Goal: Information Seeking & Learning: Learn about a topic

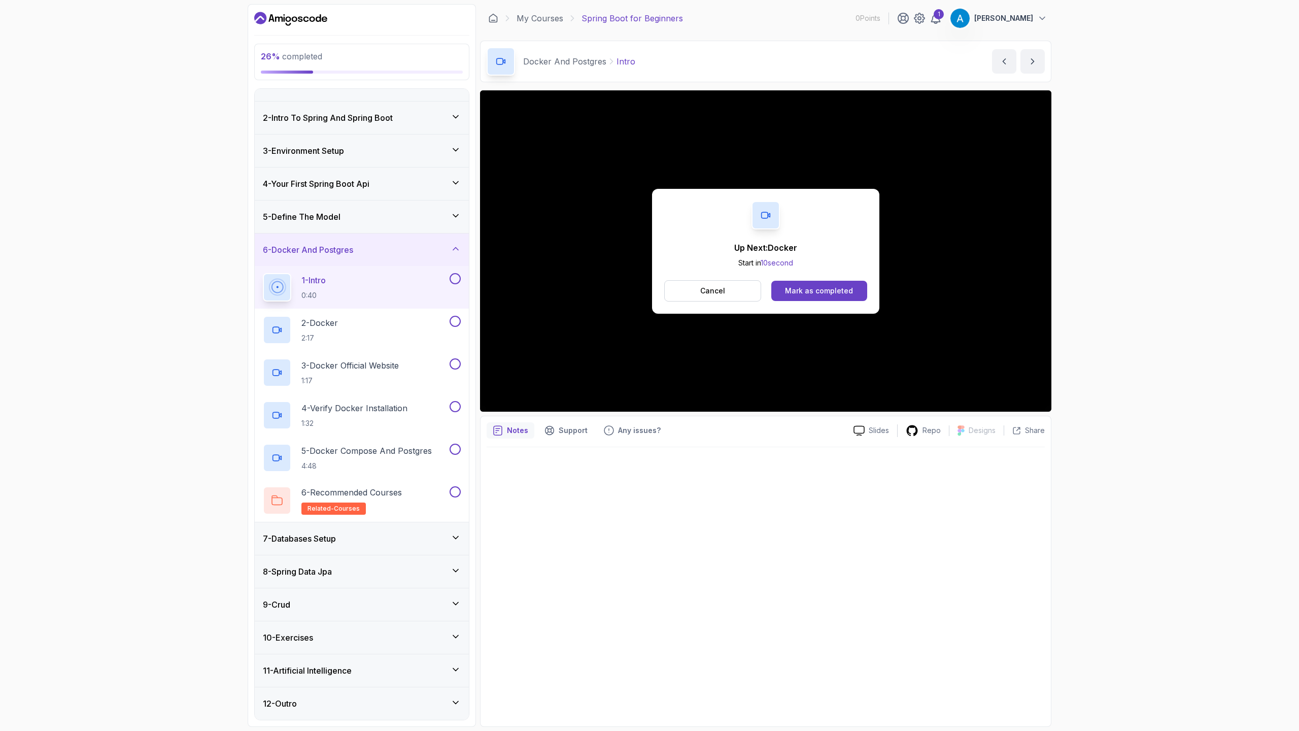
scroll to position [61, 0]
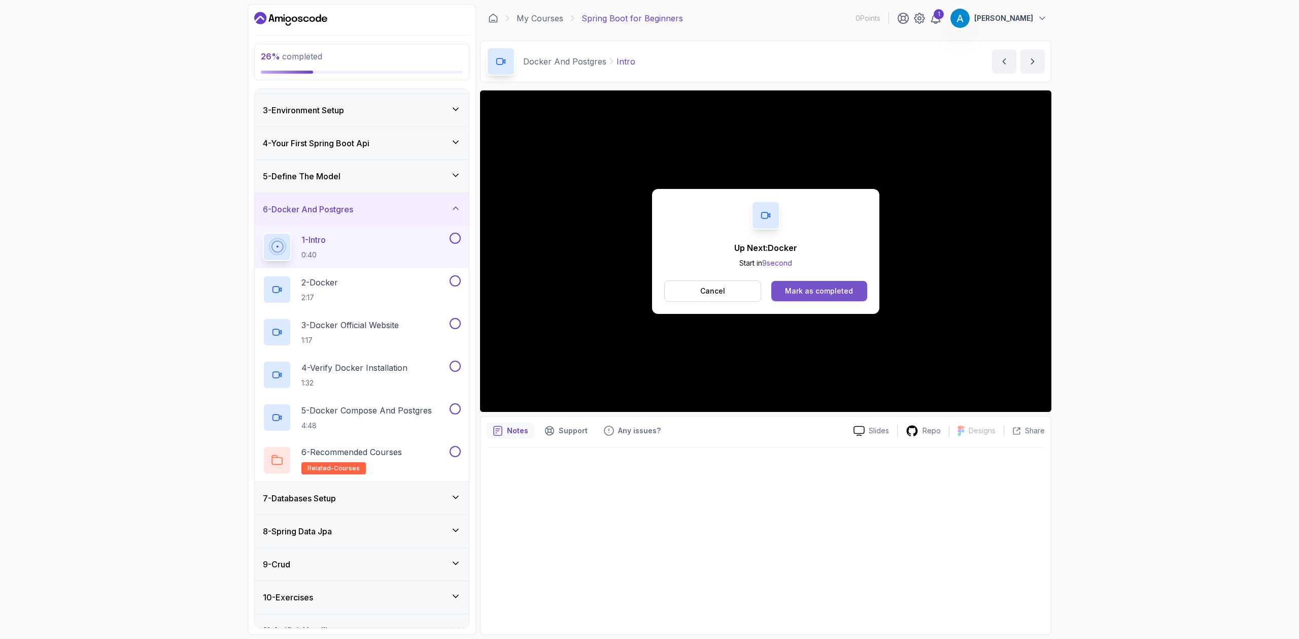
click at [829, 287] on div "Mark as completed" at bounding box center [819, 291] width 68 height 10
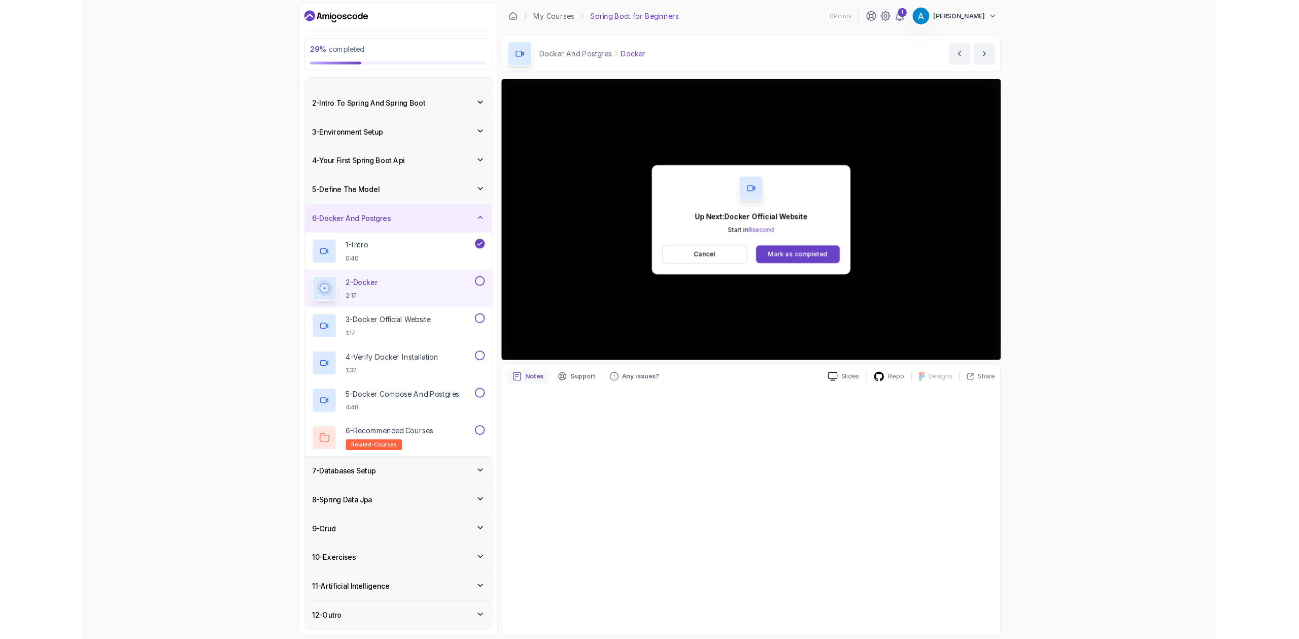
scroll to position [61, 0]
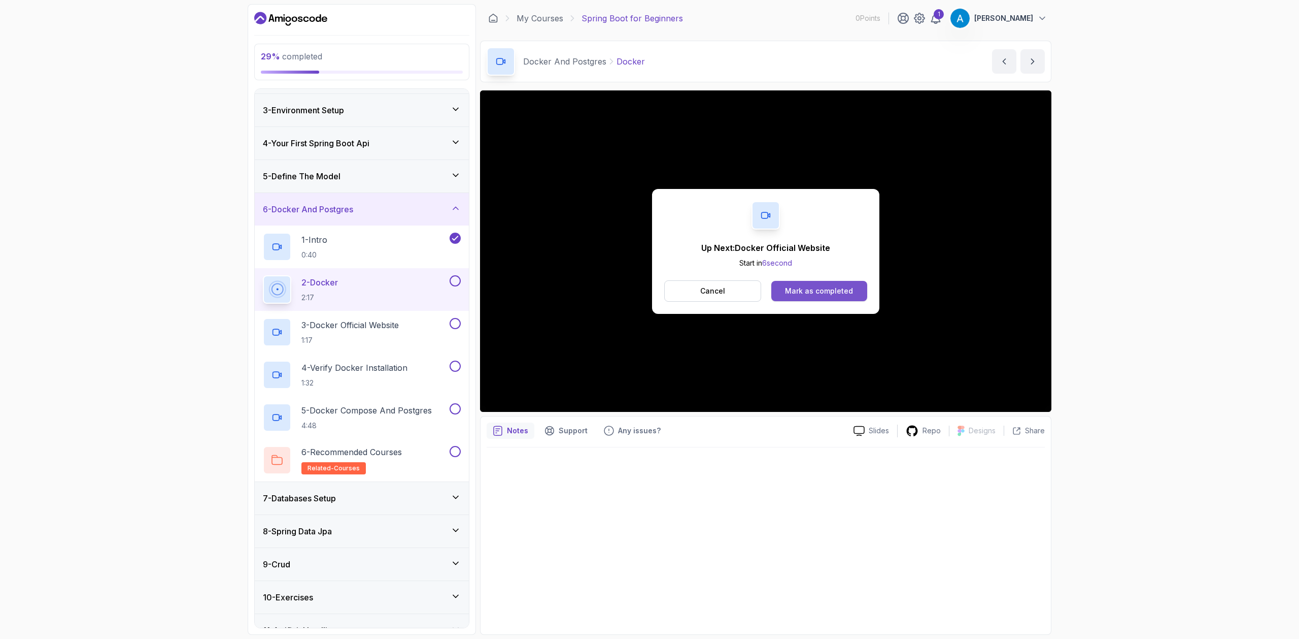
click at [806, 299] on div "Cancel Mark as completed" at bounding box center [765, 290] width 203 height 21
click at [806, 297] on button "Mark as completed" at bounding box center [820, 291] width 96 height 20
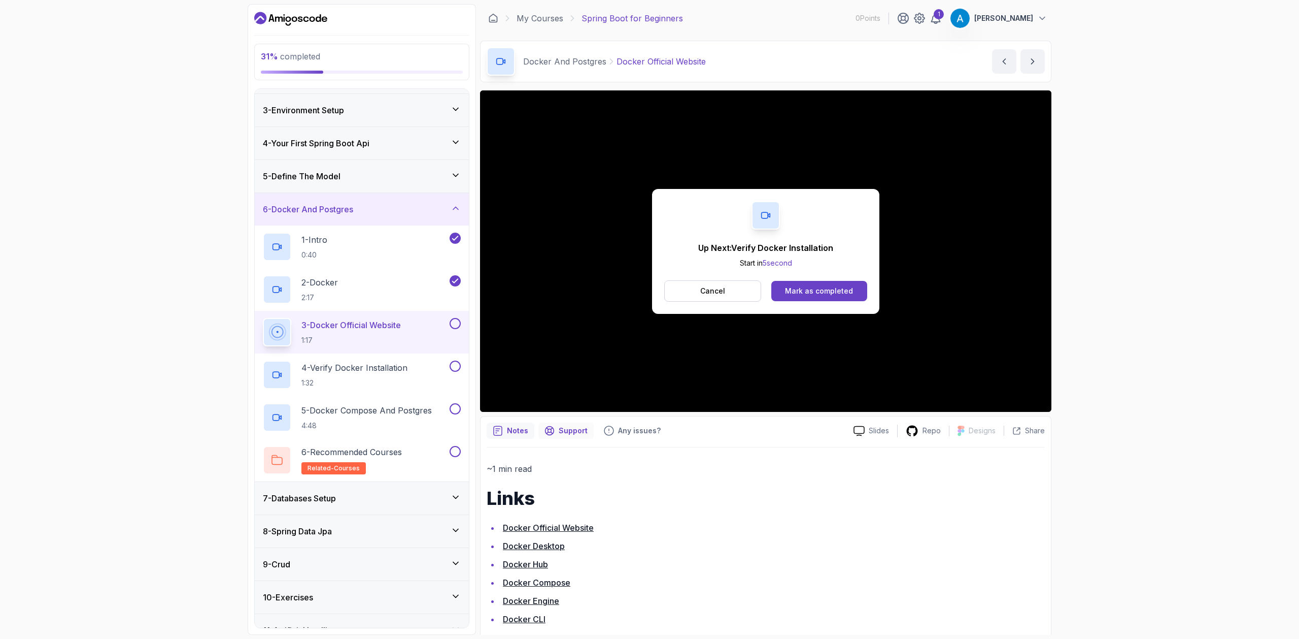
scroll to position [16, 0]
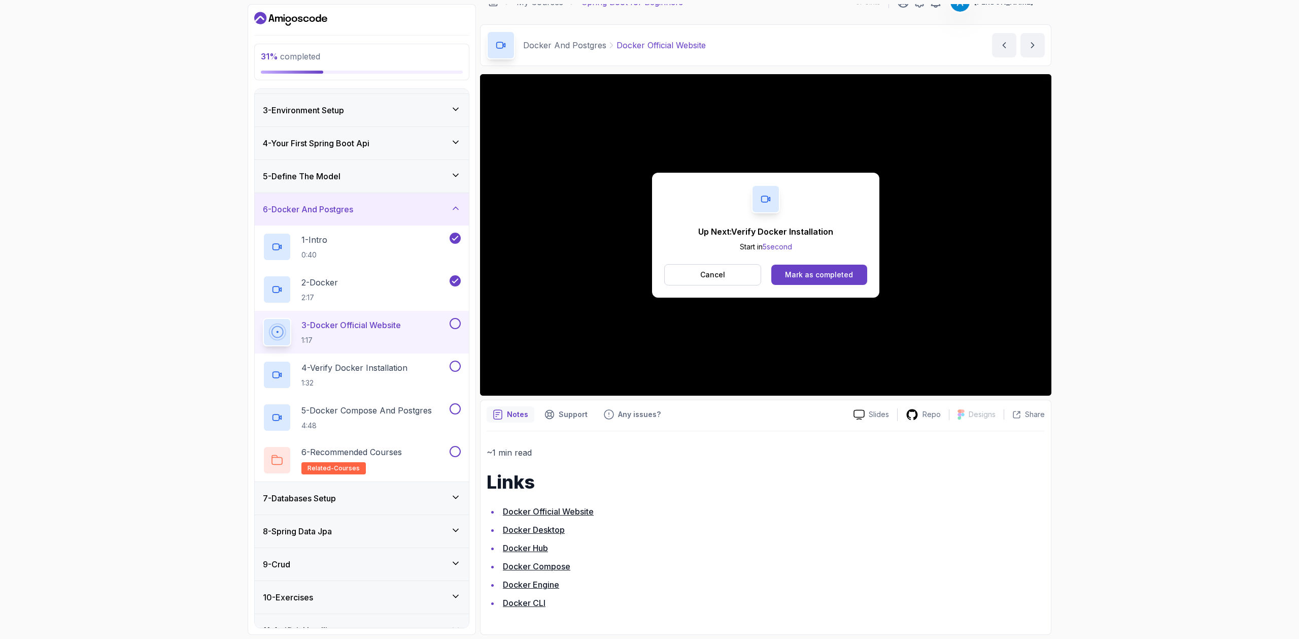
click at [570, 513] on link "Docker Official Website" at bounding box center [548, 511] width 91 height 10
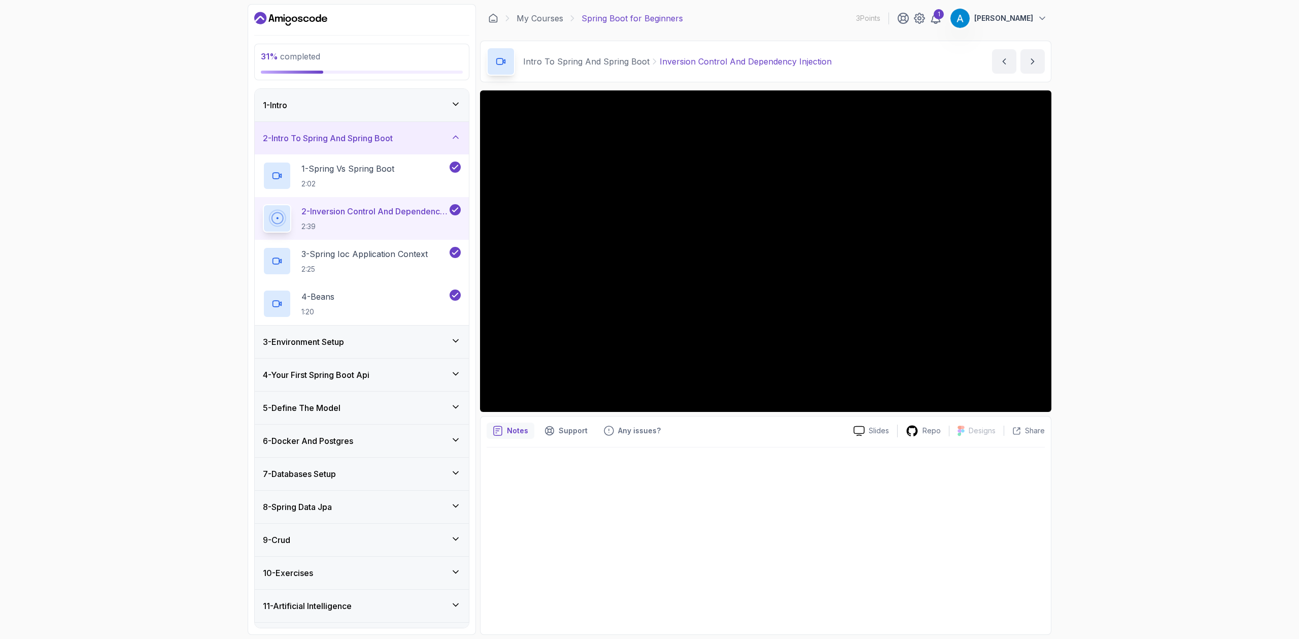
click at [361, 341] on div "3 - Environment Setup" at bounding box center [362, 342] width 198 height 12
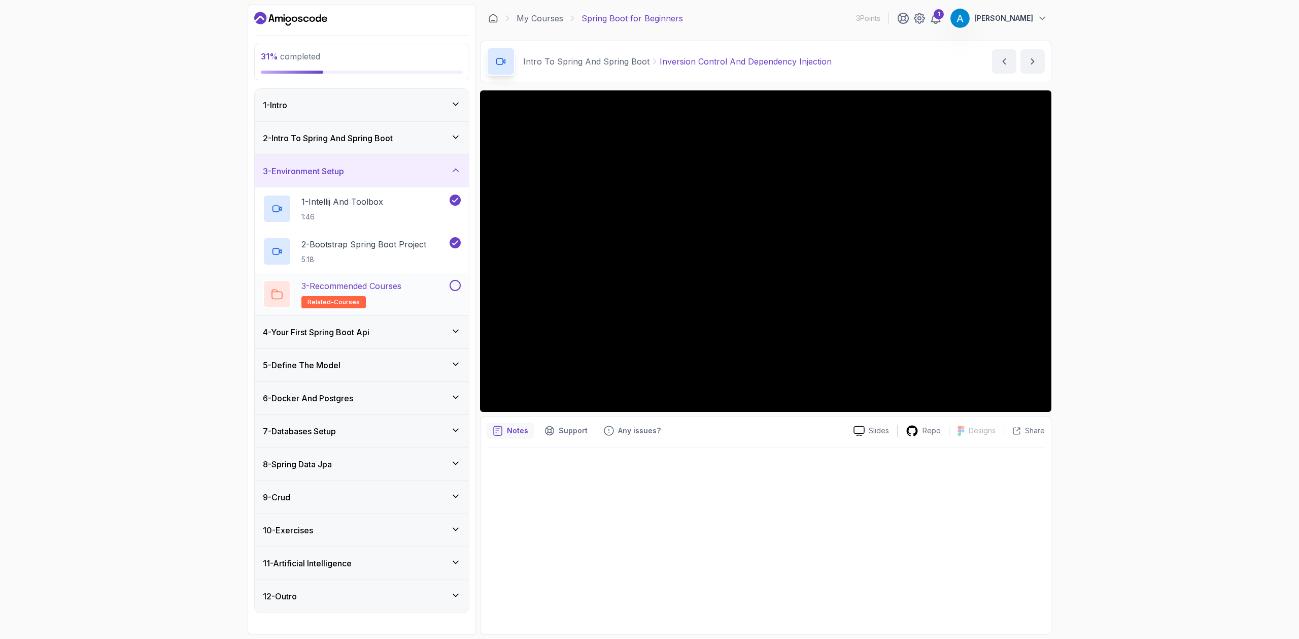
drag, startPoint x: 368, startPoint y: 337, endPoint x: 445, endPoint y: 306, distance: 82.5
click at [445, 306] on div "1 - Intro 2 - Intro To Spring And Spring Boot 3 - Environment Setup 1 - Intelli…" at bounding box center [362, 350] width 214 height 523
click at [396, 242] on p "2 - Bootstrap Spring Boot Project" at bounding box center [364, 244] width 125 height 12
click at [451, 286] on button at bounding box center [455, 285] width 11 height 11
click at [359, 342] on div "4 - Your First Spring Boot Api" at bounding box center [362, 332] width 214 height 32
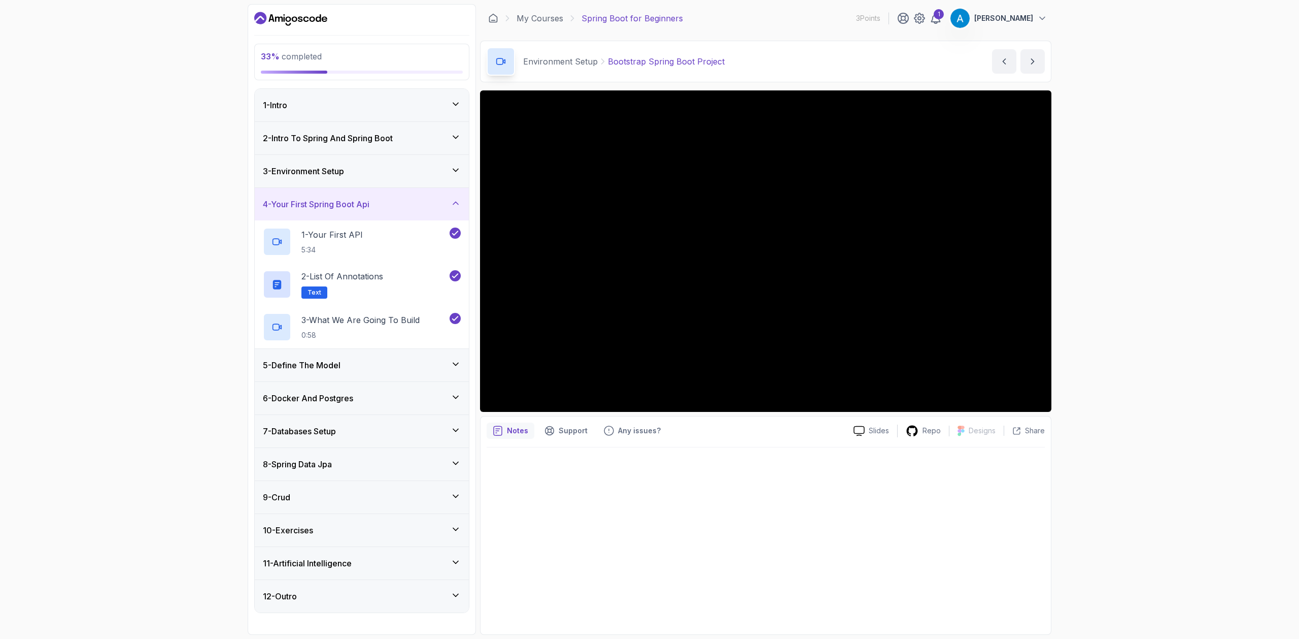
click at [397, 365] on div "5 - Define The Model" at bounding box center [362, 365] width 198 height 12
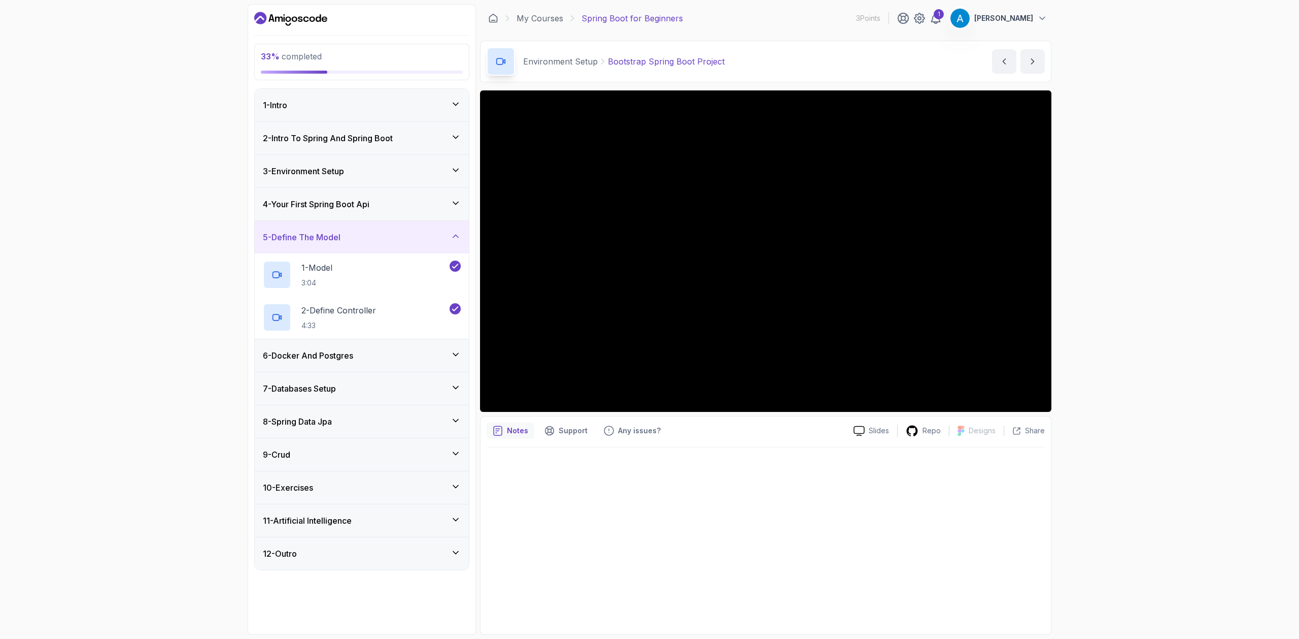
click at [395, 361] on div "6 - Docker And Postgres" at bounding box center [362, 355] width 198 height 12
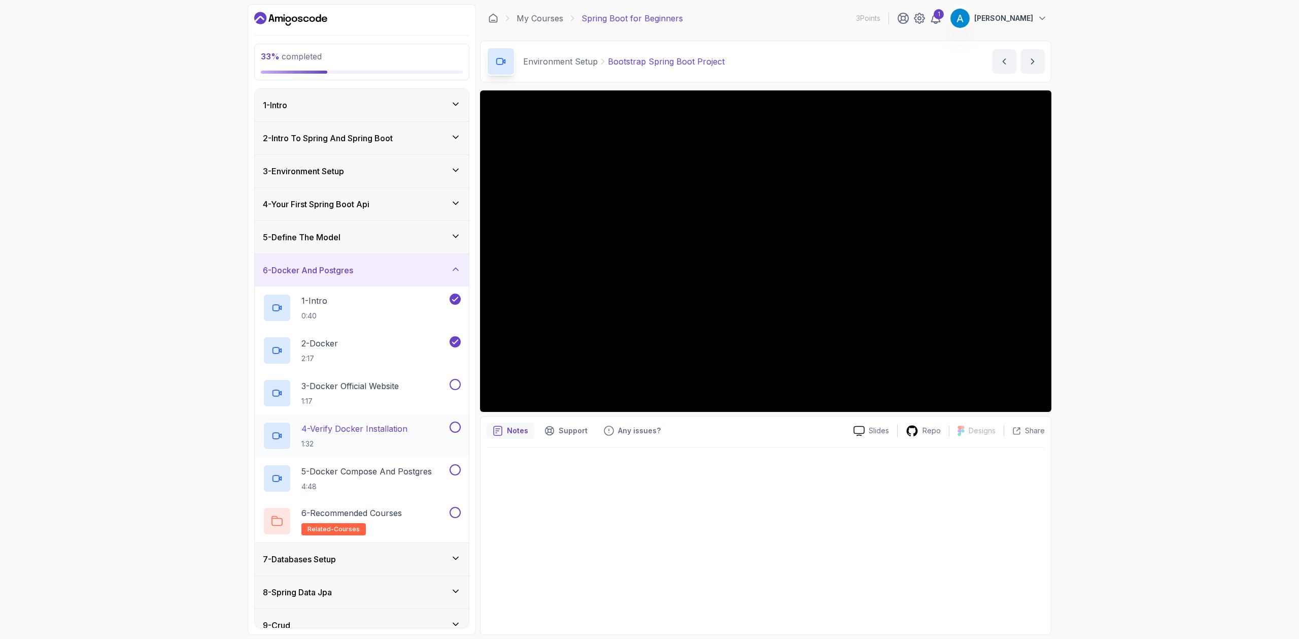
scroll to position [60, 0]
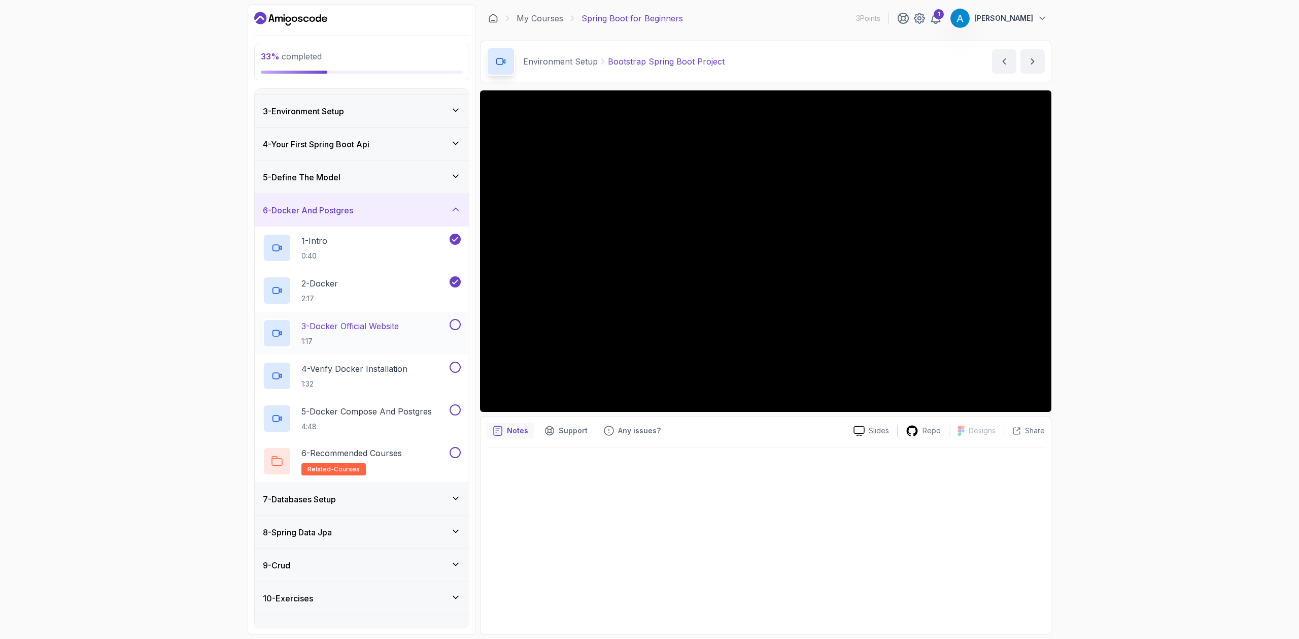
click at [379, 330] on p "3 - Docker Official Website" at bounding box center [350, 326] width 97 height 12
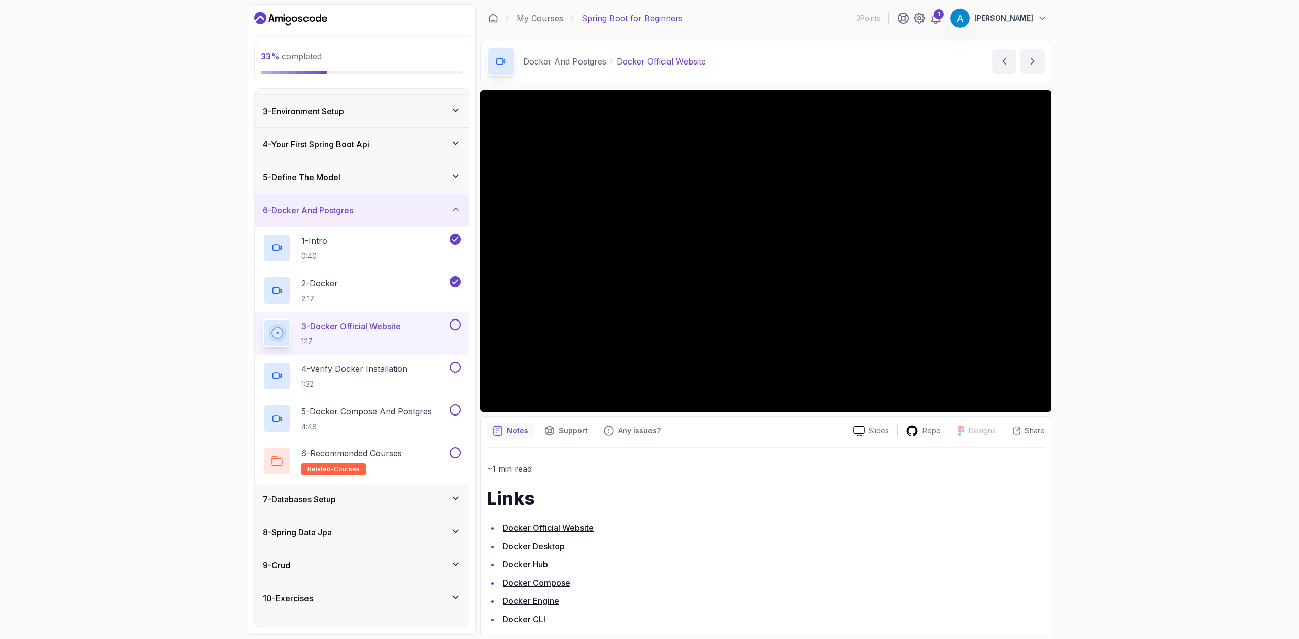
scroll to position [1, 0]
click at [459, 324] on button at bounding box center [455, 324] width 11 height 11
click at [455, 327] on icon at bounding box center [455, 324] width 9 height 10
click at [455, 327] on button at bounding box center [455, 324] width 11 height 11
click at [383, 379] on p "1:32" at bounding box center [355, 384] width 106 height 10
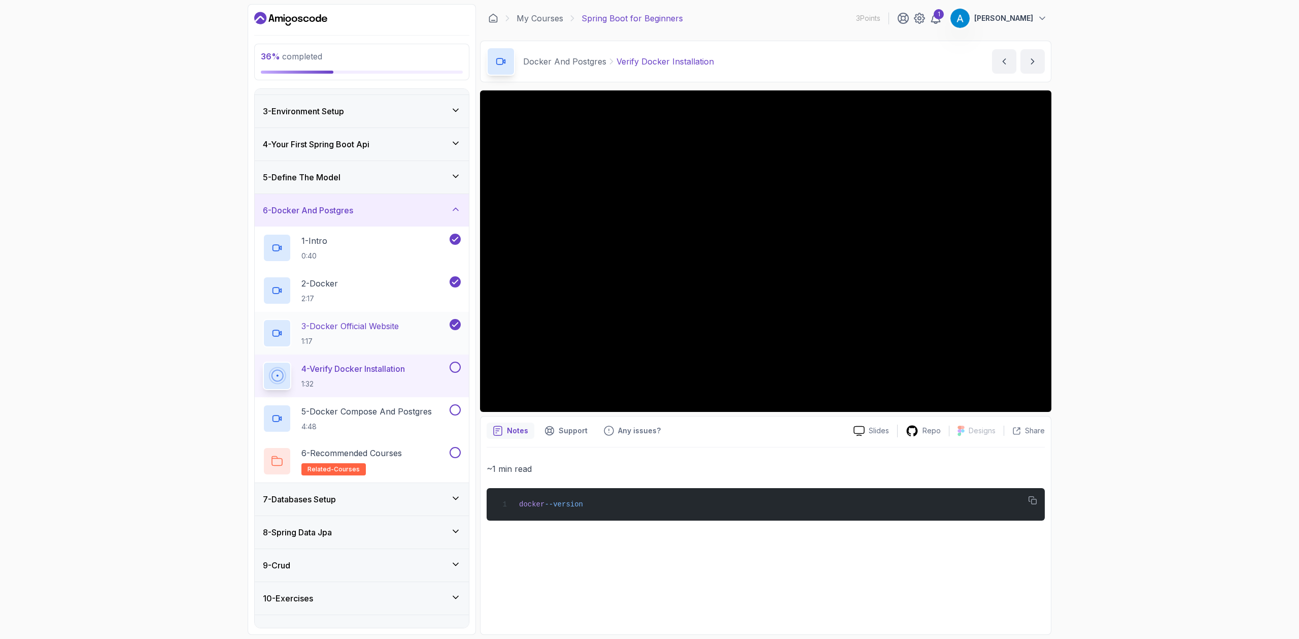
click at [344, 331] on p "3 - Docker Official Website" at bounding box center [350, 326] width 97 height 12
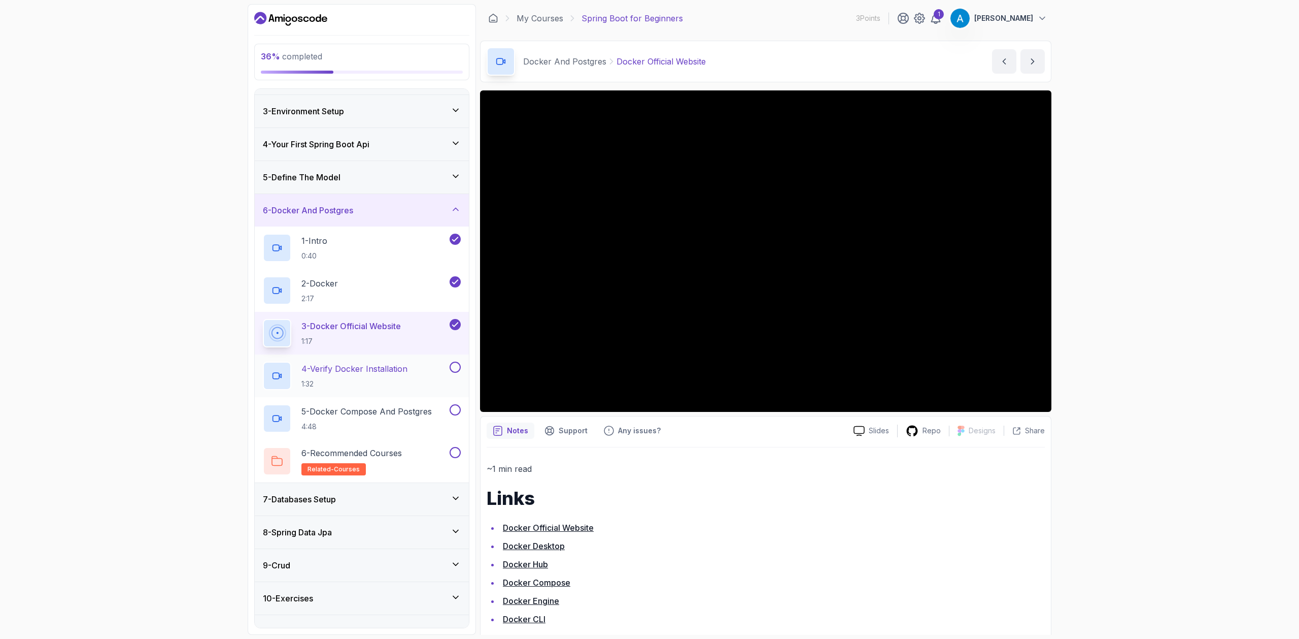
click at [346, 379] on p "1:32" at bounding box center [355, 384] width 106 height 10
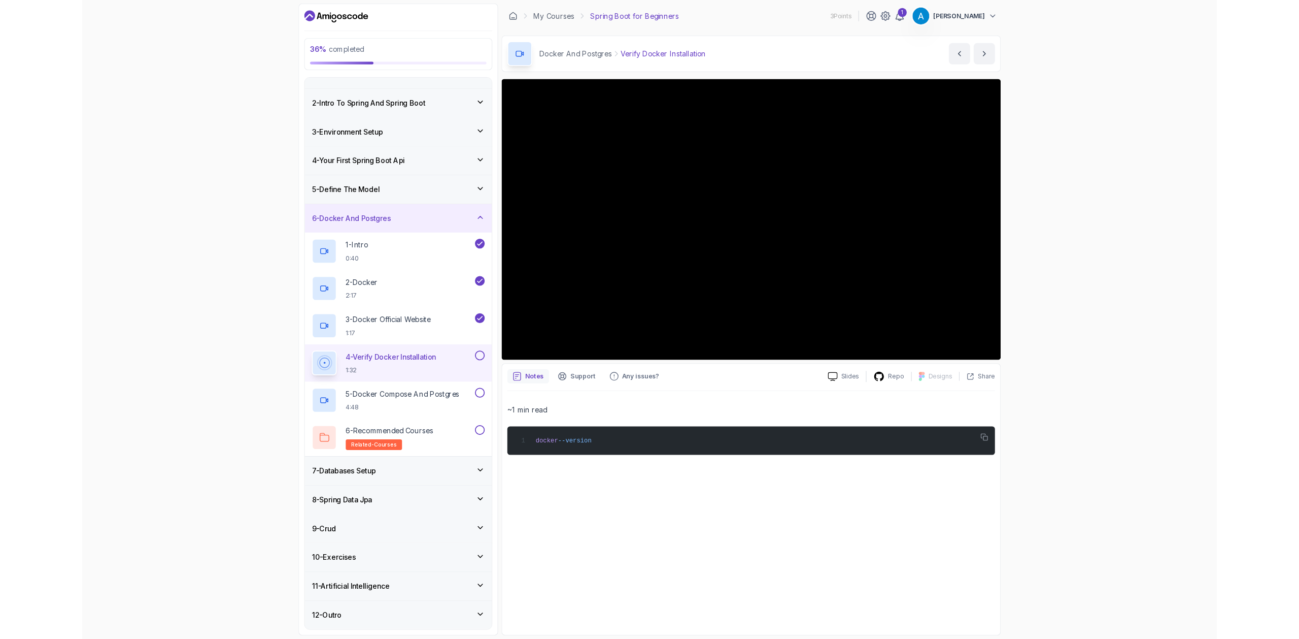
scroll to position [60, 0]
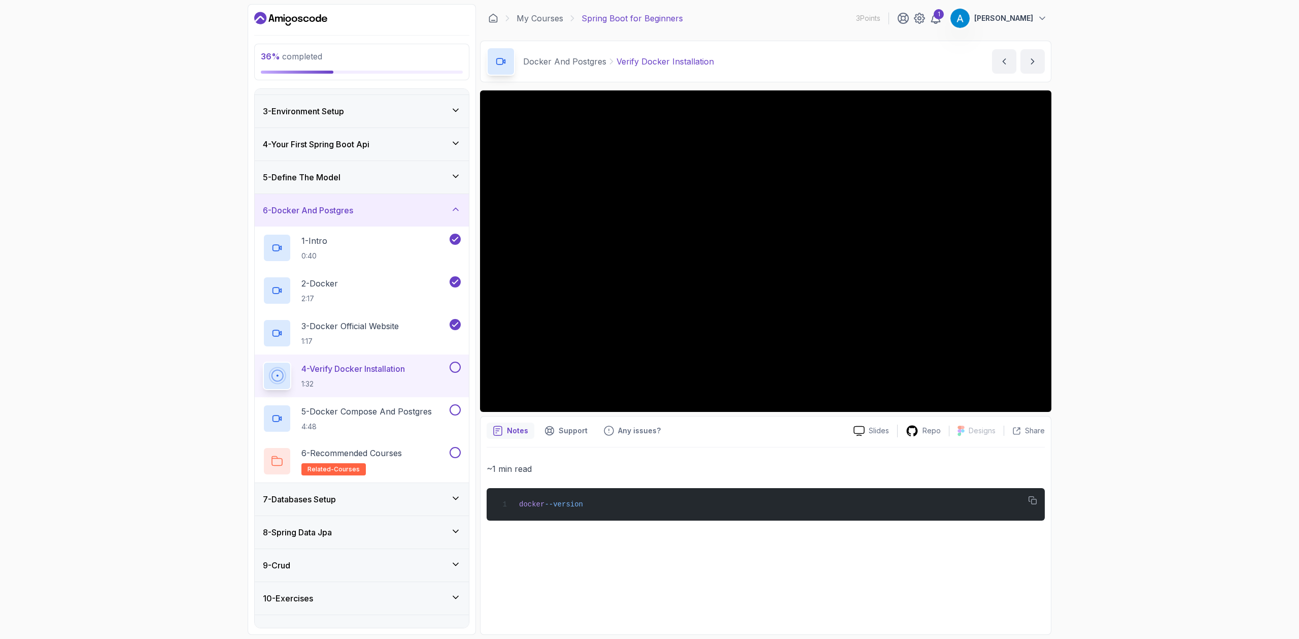
click at [466, 362] on div "4 - Verify Docker Installation 1:32" at bounding box center [362, 375] width 214 height 43
click at [455, 366] on button at bounding box center [455, 366] width 11 height 11
click at [380, 425] on p "4:48" at bounding box center [367, 426] width 130 height 10
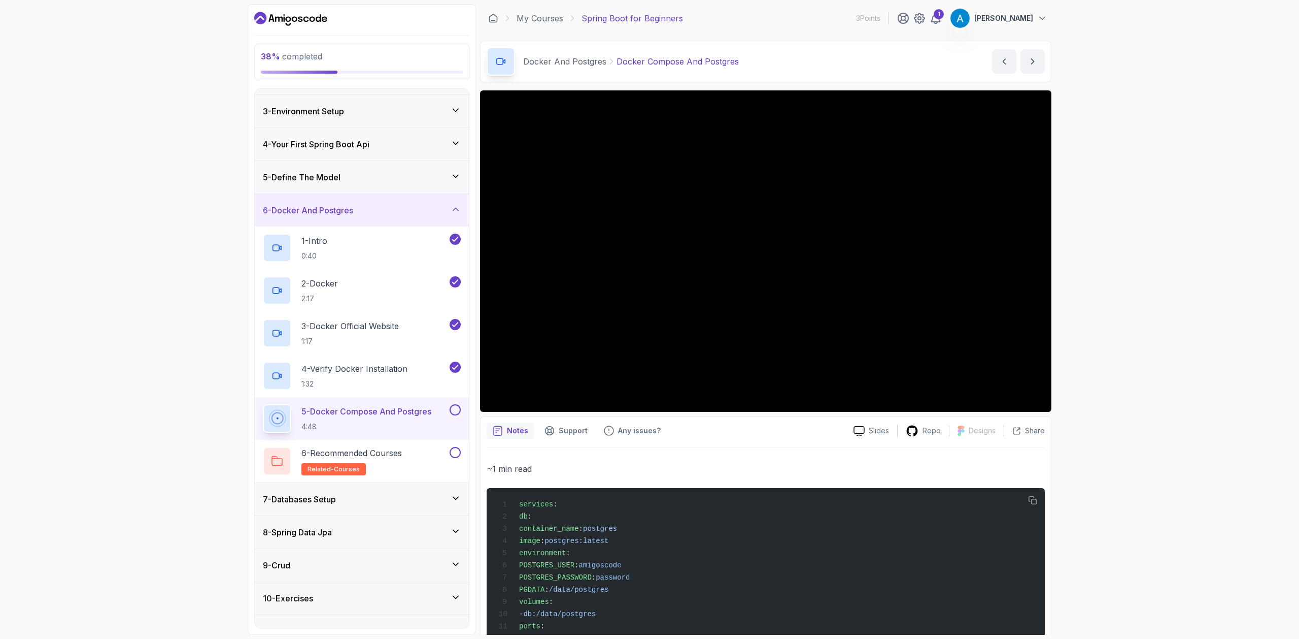
click at [263, 404] on button "5 - Docker Compose And Postgres 4:48" at bounding box center [362, 418] width 198 height 28
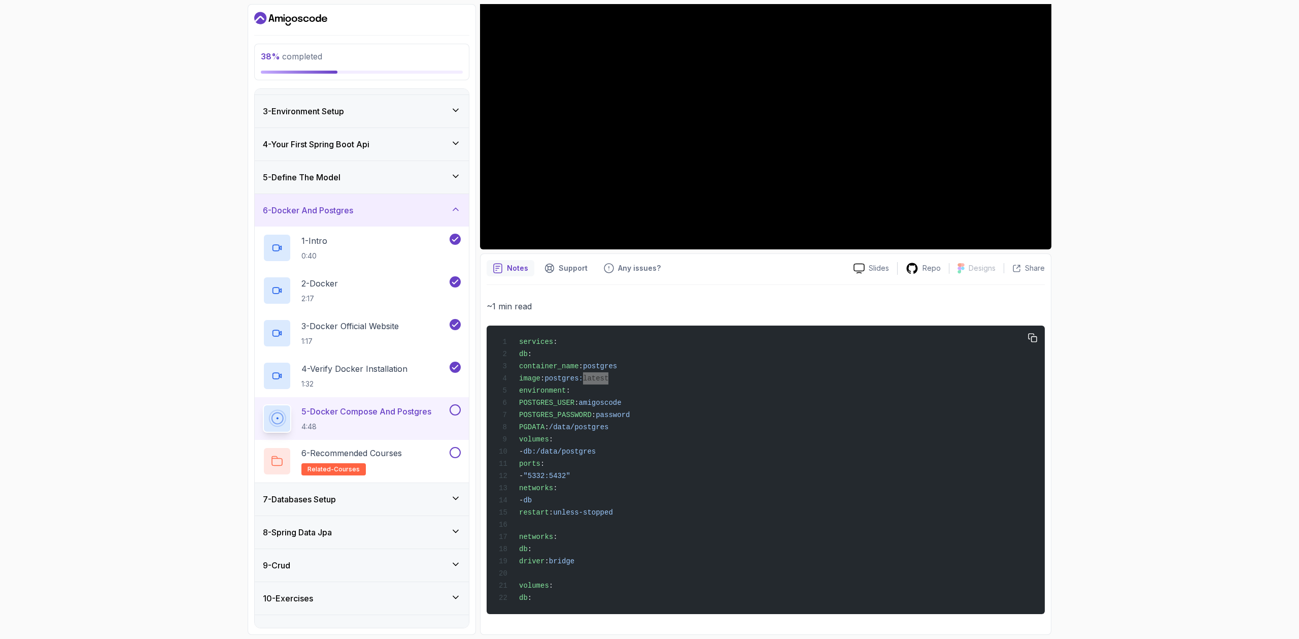
scroll to position [155, 0]
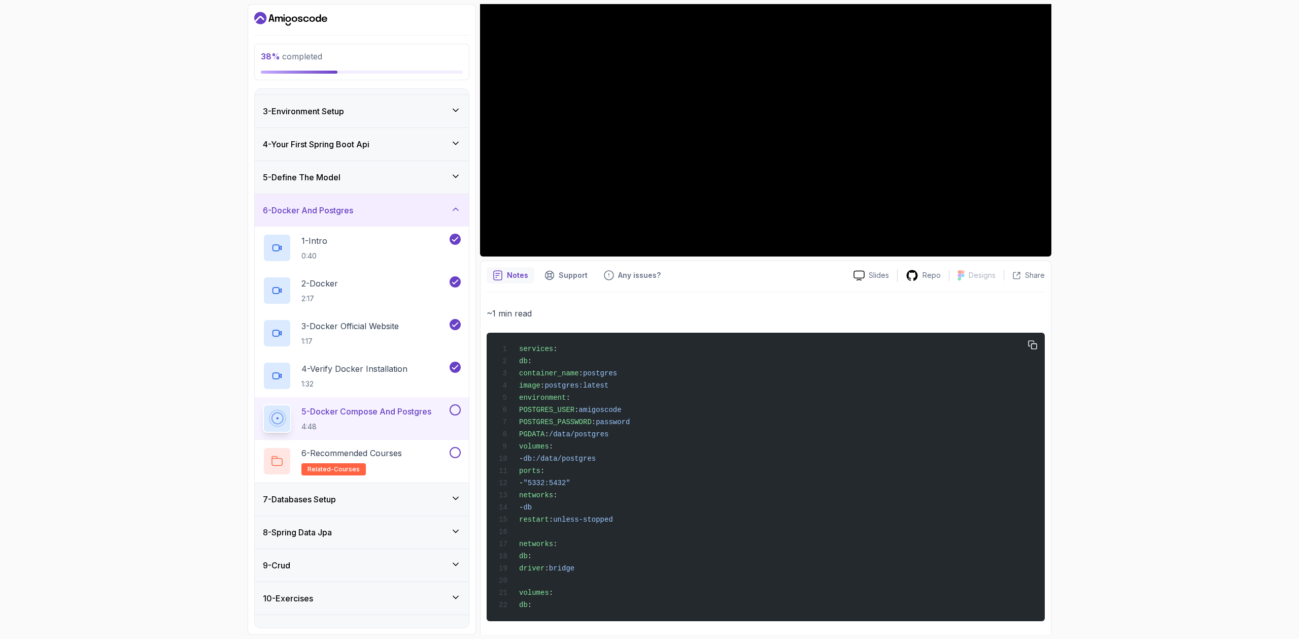
click at [825, 403] on div "services : db : container_name : postgres image : postgres:latest environment :…" at bounding box center [766, 477] width 542 height 276
click at [1039, 344] on button "button" at bounding box center [1033, 345] width 16 height 16
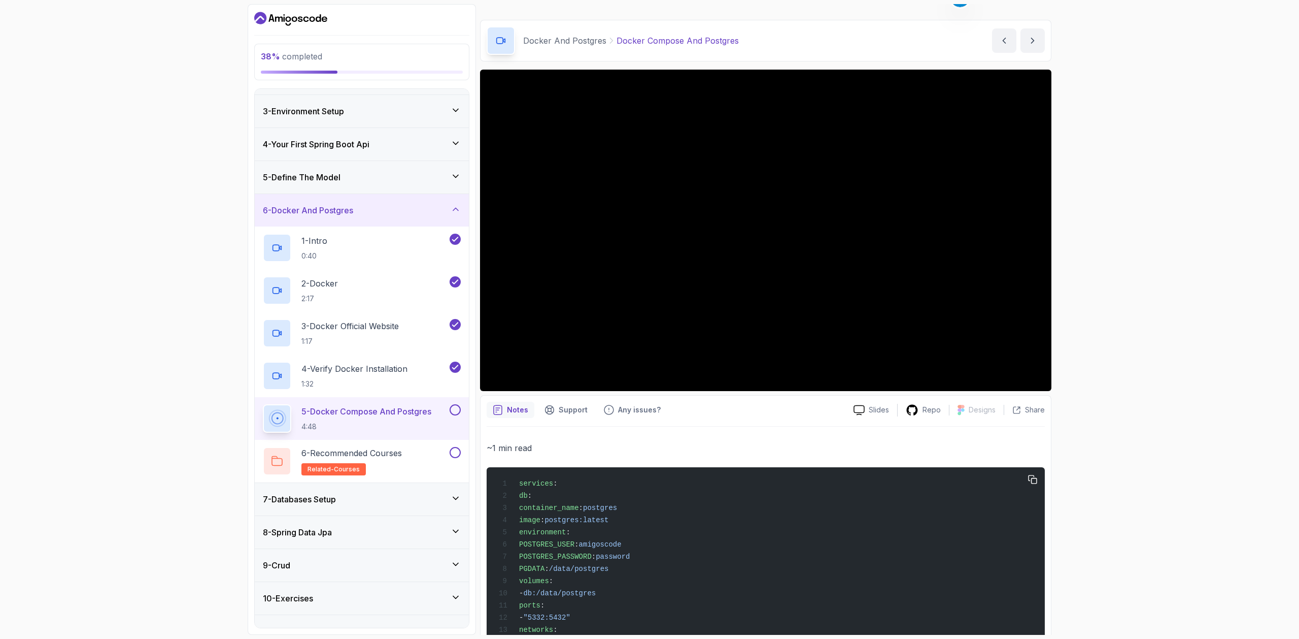
scroll to position [0, 0]
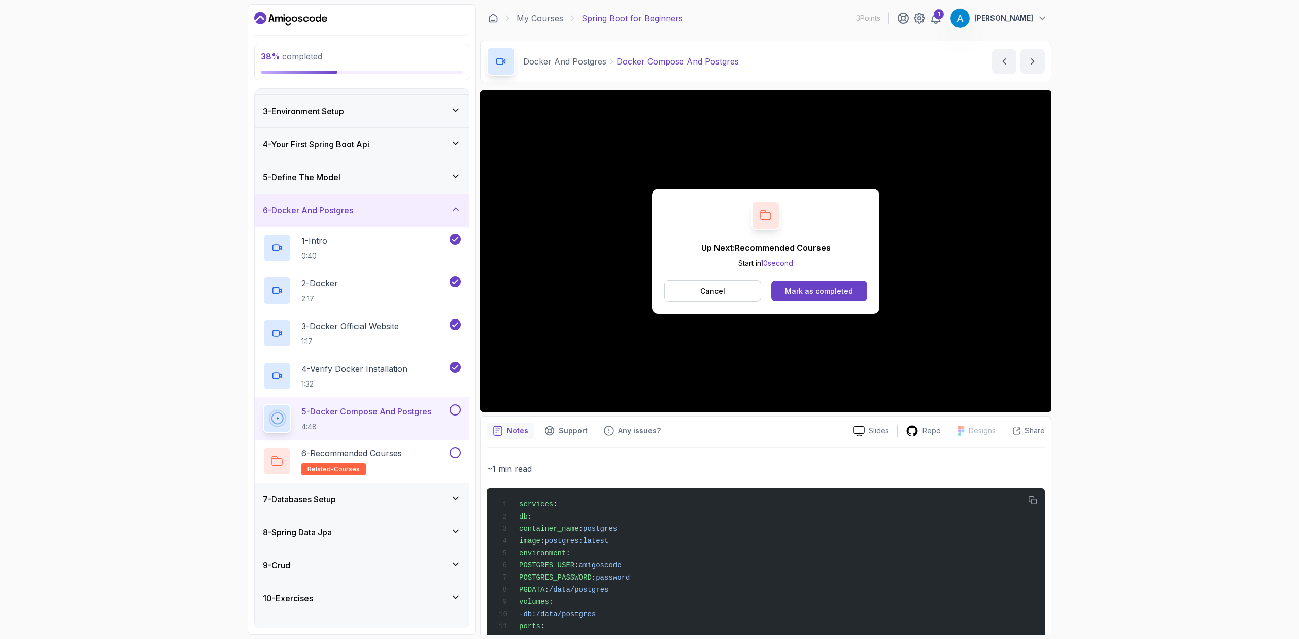
drag, startPoint x: 481, startPoint y: 97, endPoint x: 700, endPoint y: 260, distance: 273.6
click at [701, 260] on p "Start in 10 second" at bounding box center [765, 263] width 129 height 10
click at [788, 289] on div "Mark as completed" at bounding box center [819, 291] width 68 height 10
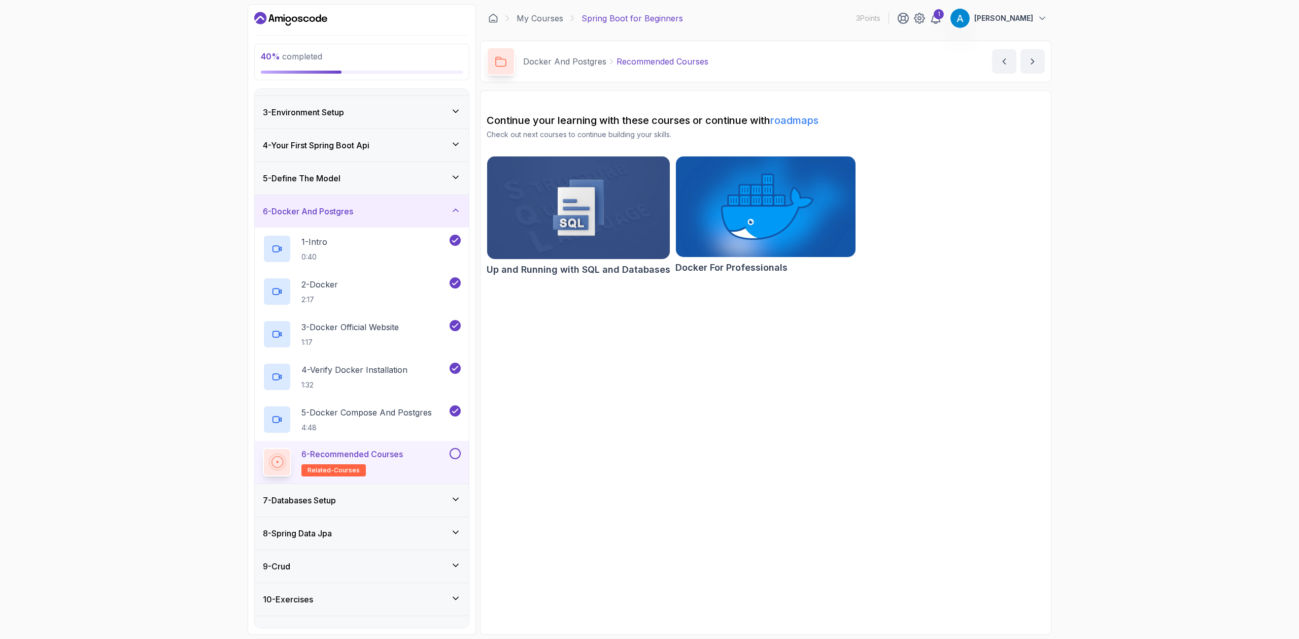
scroll to position [113, 0]
